Goal: Information Seeking & Learning: Learn about a topic

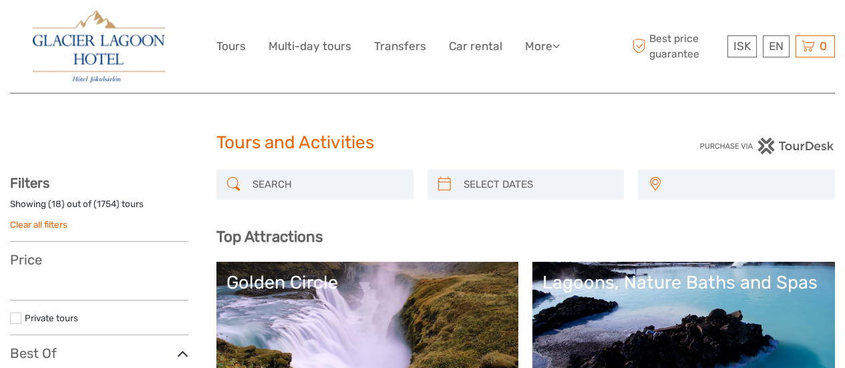
select select
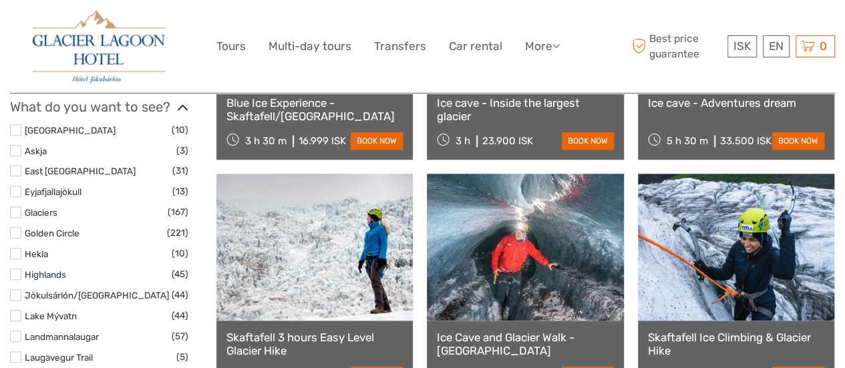
select select
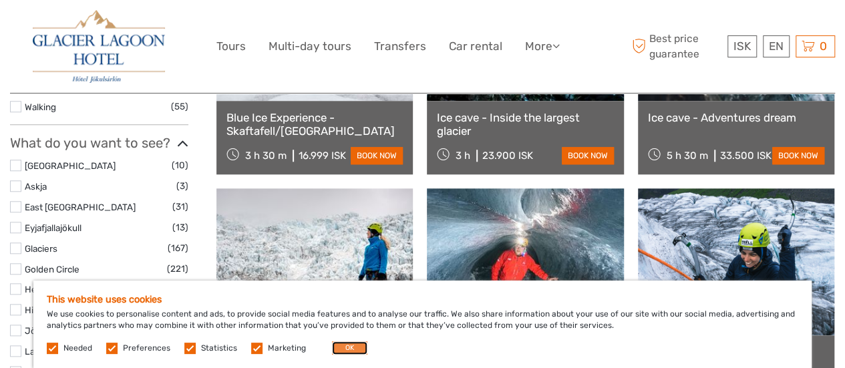
click at [343, 348] on button "OK" at bounding box center [349, 347] width 35 height 13
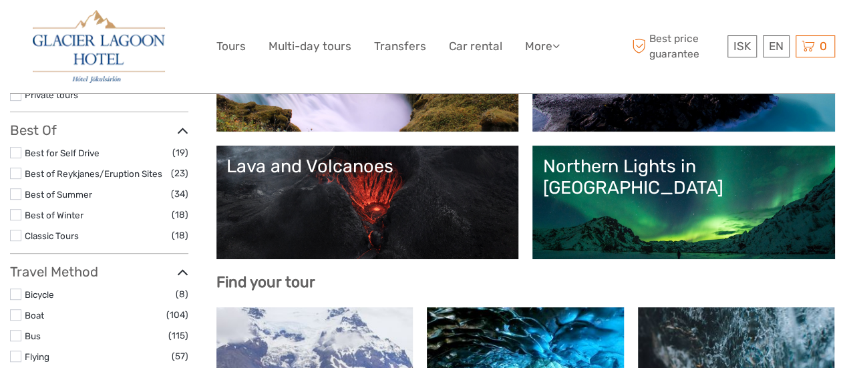
scroll to position [245, 0]
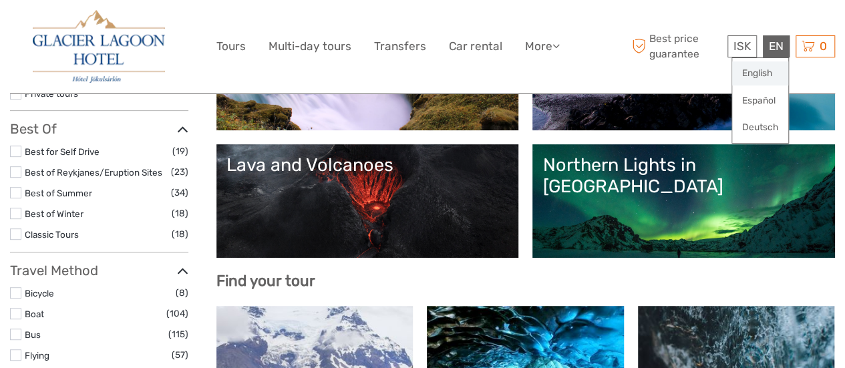
click at [775, 73] on link "English" at bounding box center [760, 73] width 56 height 24
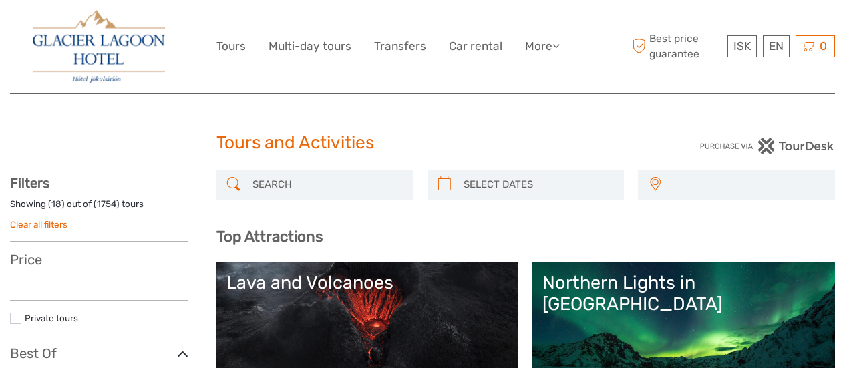
select select
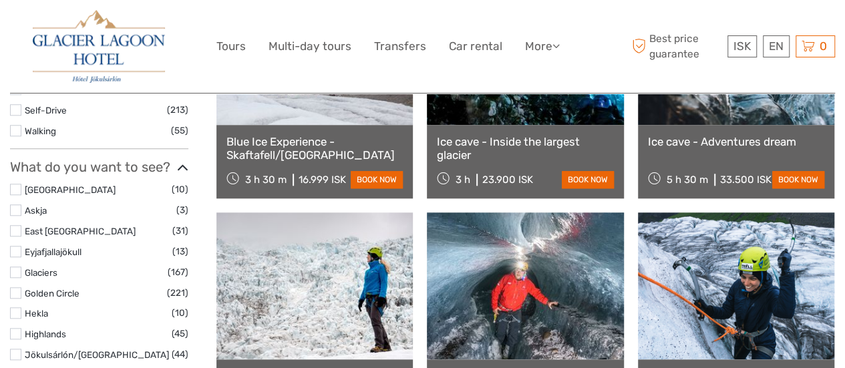
scroll to position [562, 0]
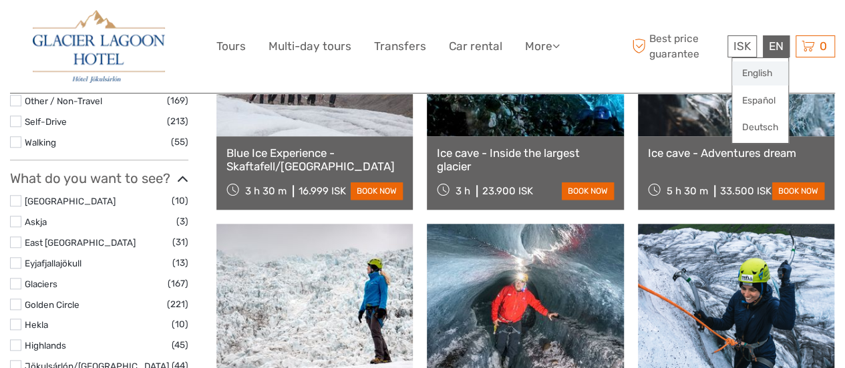
click at [765, 65] on link "English" at bounding box center [760, 73] width 56 height 24
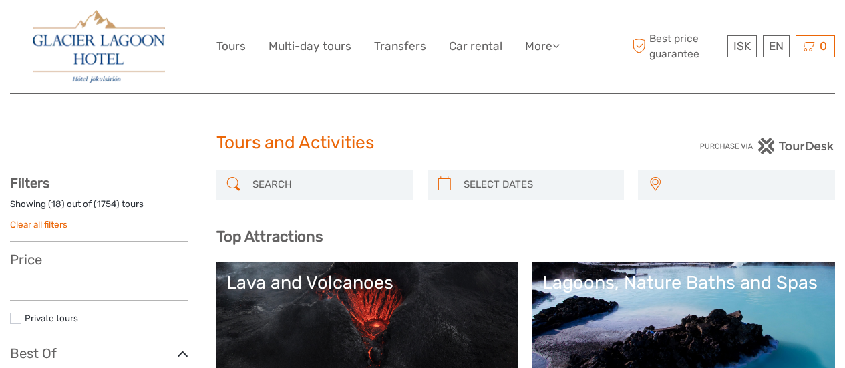
select select
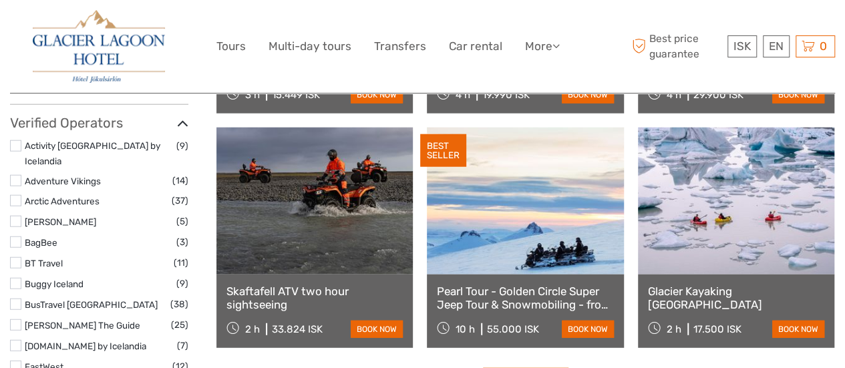
scroll to position [1596, 0]
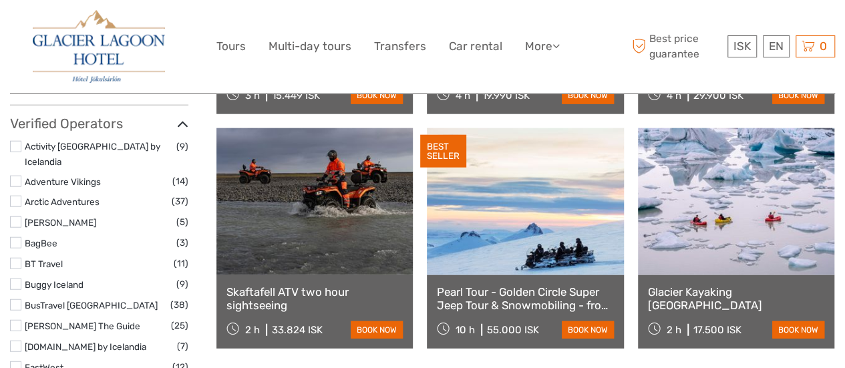
click at [543, 272] on link at bounding box center [525, 201] width 196 height 147
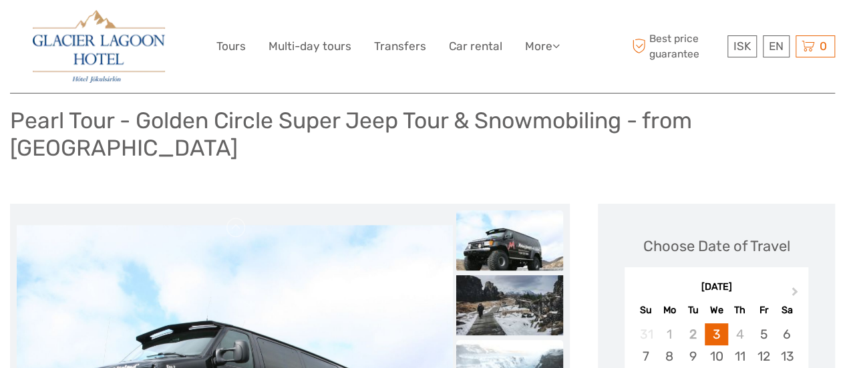
scroll to position [134, 0]
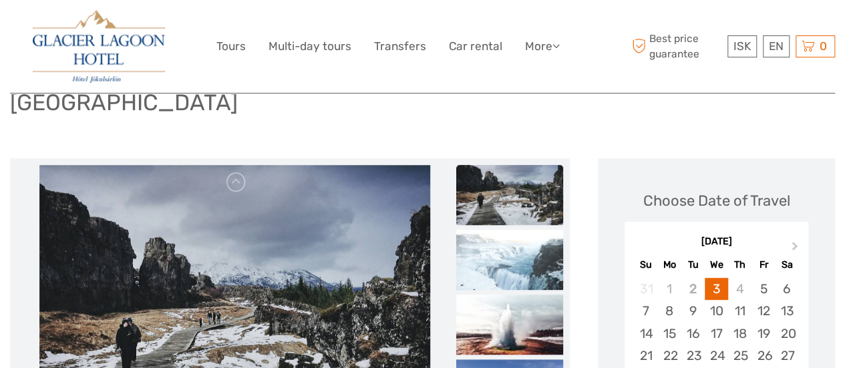
click at [518, 181] on img at bounding box center [509, 195] width 107 height 60
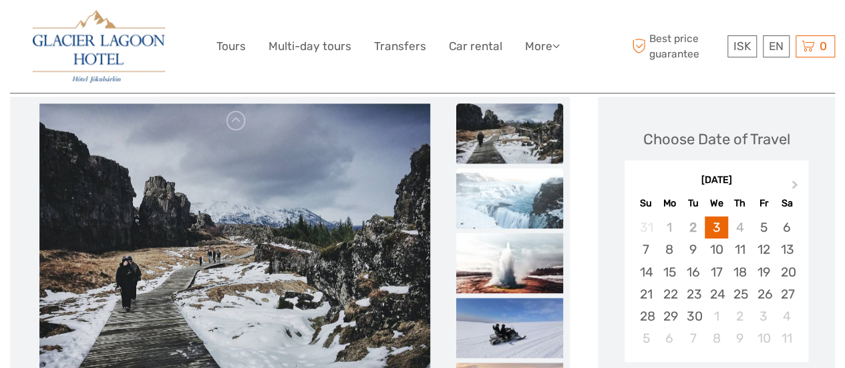
scroll to position [255, 0]
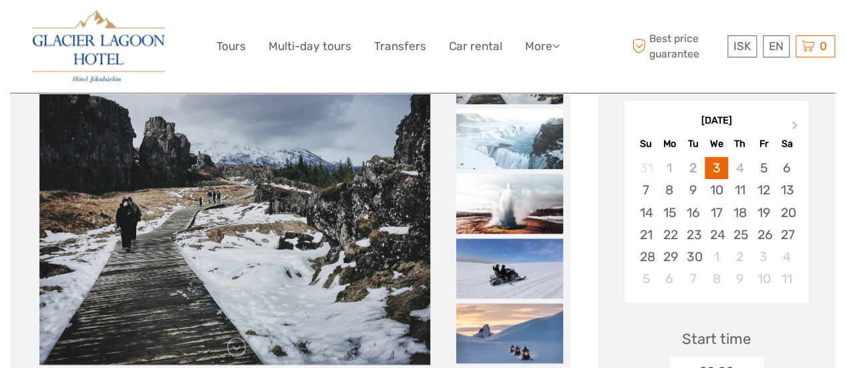
click at [492, 177] on img at bounding box center [509, 204] width 107 height 60
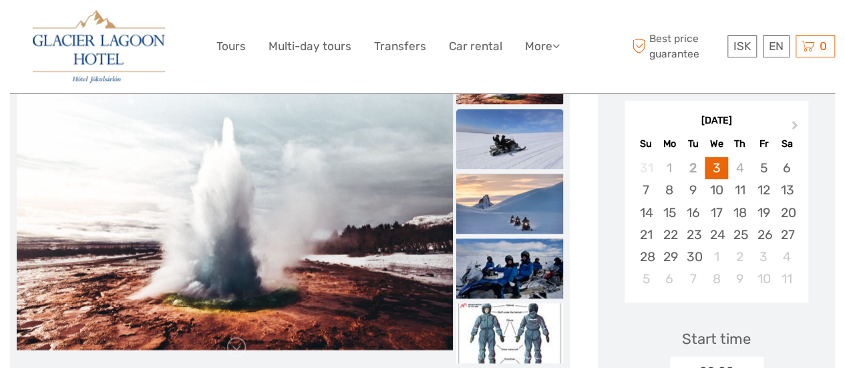
click at [512, 130] on img at bounding box center [509, 139] width 107 height 60
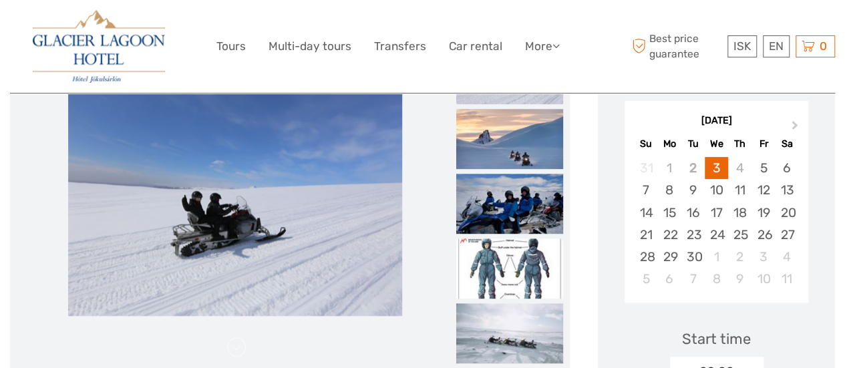
click at [522, 239] on img at bounding box center [509, 269] width 107 height 60
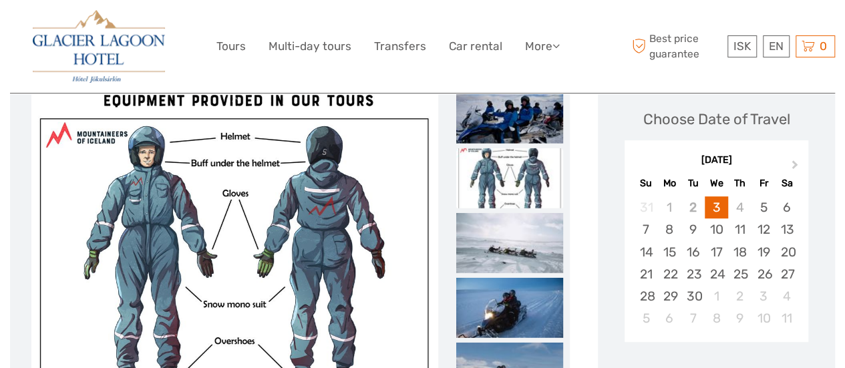
scroll to position [222, 0]
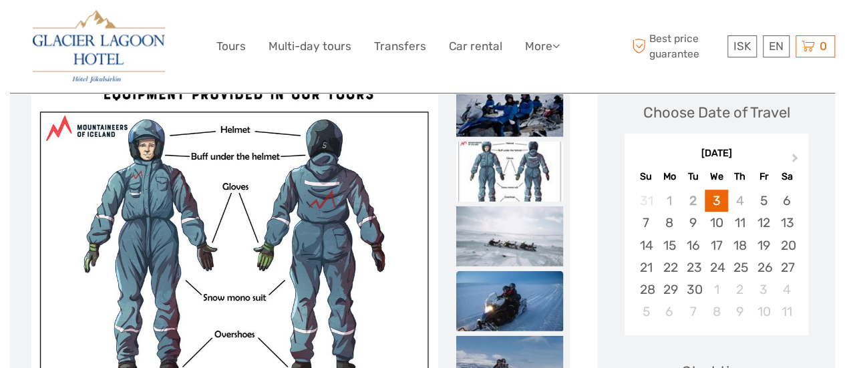
click at [495, 279] on img at bounding box center [509, 301] width 107 height 60
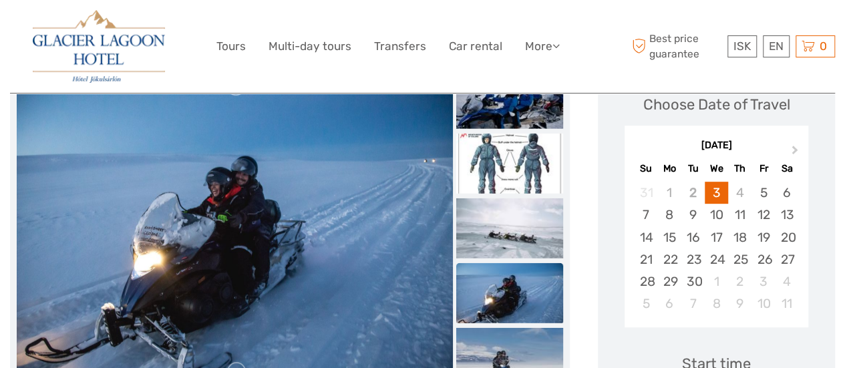
scroll to position [224, 0]
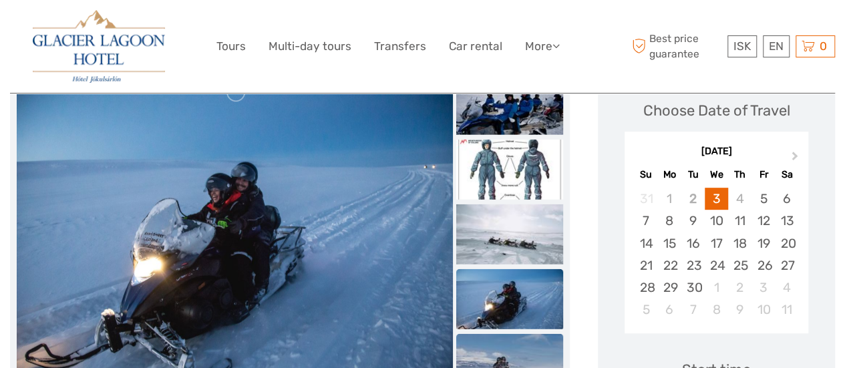
click at [517, 341] on img at bounding box center [509, 364] width 107 height 60
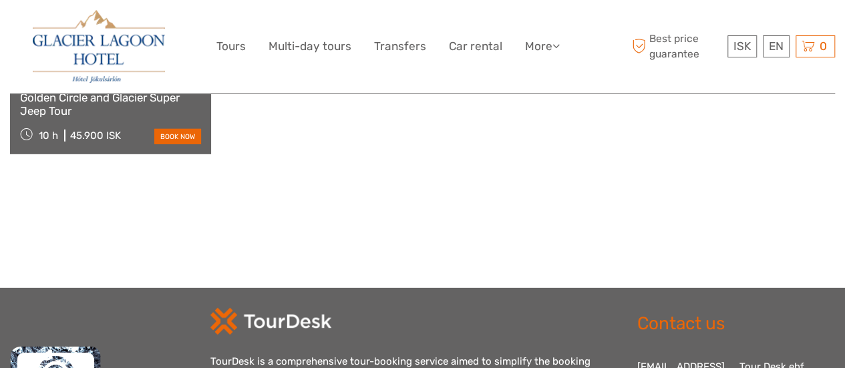
scroll to position [2001, 0]
